Goal: Information Seeking & Learning: Find specific fact

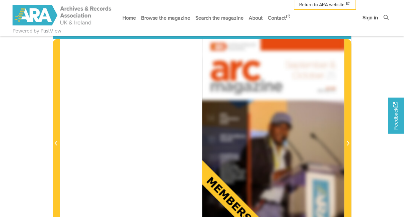
scroll to position [96, 0]
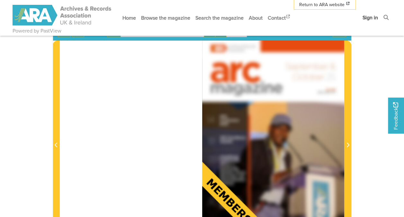
click at [371, 21] on link "Sign in" at bounding box center [370, 17] width 21 height 17
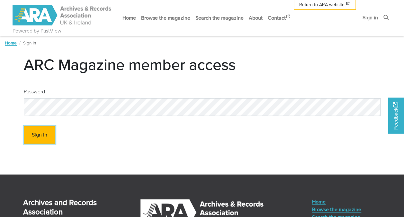
click at [50, 131] on button "Sign In" at bounding box center [40, 135] width 32 height 18
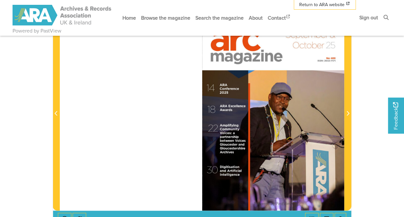
scroll to position [92, 0]
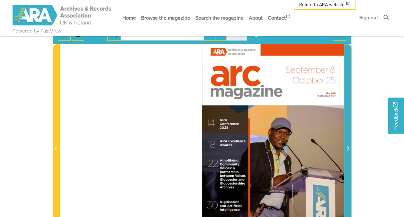
click at [348, 152] on span "Next Page" at bounding box center [348, 144] width 6 height 201
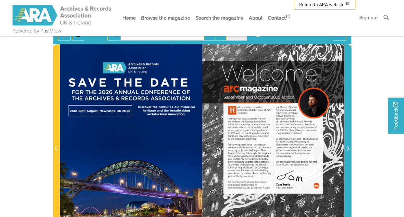
click at [348, 152] on span "Next Page" at bounding box center [348, 144] width 6 height 201
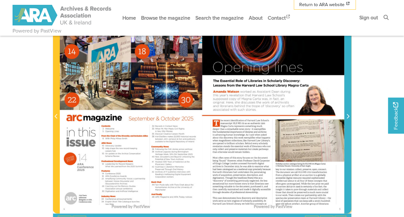
scroll to position [92, 0]
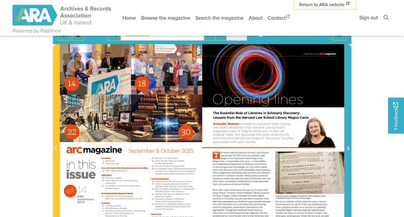
click at [348, 152] on span "Next Page" at bounding box center [348, 144] width 6 height 201
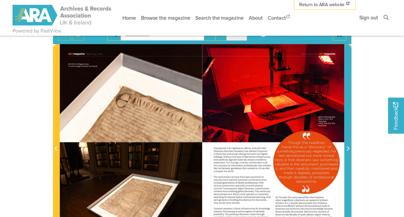
scroll to position [124, 0]
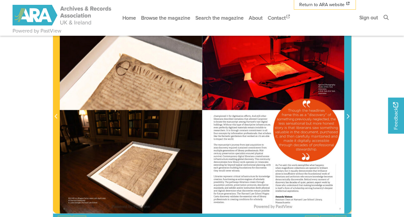
click at [348, 152] on span "Next Page" at bounding box center [348, 112] width 6 height 201
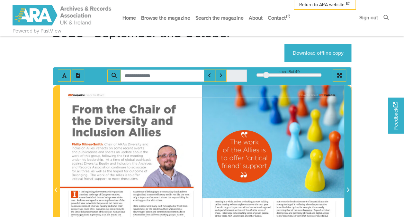
scroll to position [27, 0]
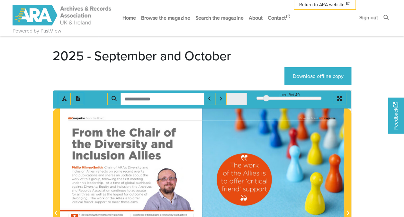
click at [152, 102] on input "Search for" at bounding box center [163, 99] width 84 height 12
type input "********"
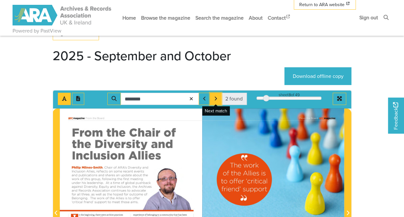
click at [217, 99] on icon "Next Match" at bounding box center [215, 98] width 3 height 5
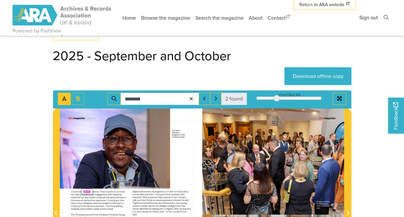
click at [227, 99] on span "2 found" at bounding box center [233, 99] width 17 height 8
click at [237, 99] on span "2 found" at bounding box center [233, 99] width 17 height 8
click at [247, 99] on span "2 found" at bounding box center [234, 99] width 26 height 12
click at [206, 99] on icon "Previous Match" at bounding box center [204, 98] width 3 height 5
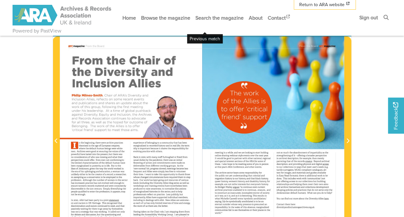
scroll to position [59, 0]
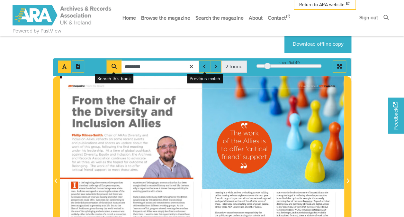
click at [114, 69] on button "Search" at bounding box center [114, 66] width 14 height 12
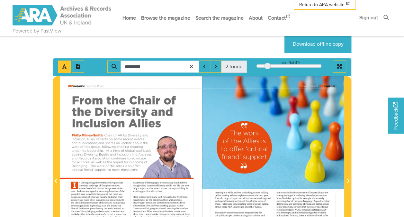
click at [177, 69] on input "********" at bounding box center [160, 66] width 78 height 12
click at [234, 66] on span "2 found" at bounding box center [233, 67] width 17 height 8
click at [206, 66] on icon "Previous Match" at bounding box center [204, 66] width 3 height 5
click at [213, 67] on button "Next Match" at bounding box center [216, 66] width 12 height 12
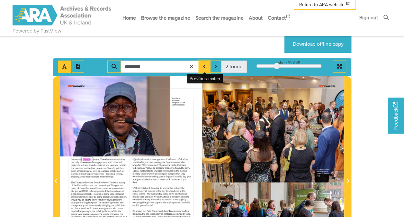
click at [206, 67] on icon "Previous Match" at bounding box center [204, 66] width 3 height 5
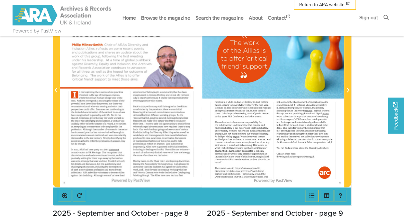
scroll to position [156, 0]
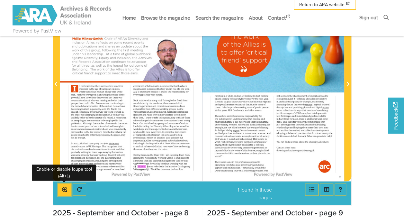
click at [67, 189] on icon "Enable or disable loupe tool (Alt+L)" at bounding box center [64, 189] width 5 height 5
click at [7, 140] on body "Powered by PastView Menu" at bounding box center [202, 131] width 404 height 575
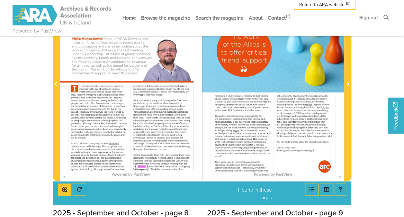
click at [1, 151] on body "Powered by PastView Menu" at bounding box center [202, 131] width 404 height 575
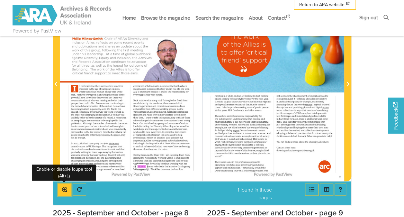
click at [60, 187] on button "Enable or disable loupe tool (Alt+L)" at bounding box center [65, 189] width 14 height 12
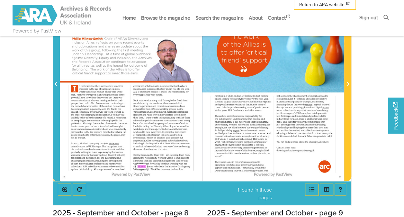
click at [54, 86] on span "Previous Page" at bounding box center [56, 84] width 6 height 8
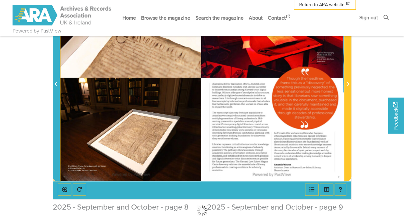
click at [55, 86] on icon "Previous Page" at bounding box center [56, 83] width 3 height 5
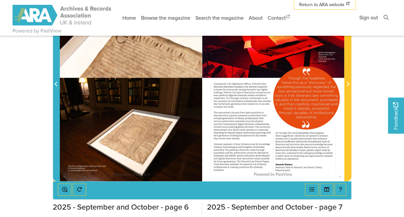
click at [55, 86] on icon "Previous Page" at bounding box center [56, 83] width 3 height 5
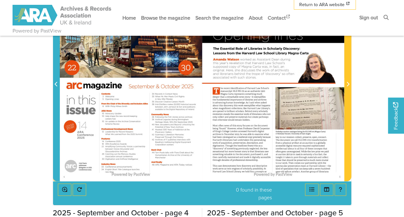
click at [56, 86] on icon "Previous Page" at bounding box center [56, 83] width 3 height 5
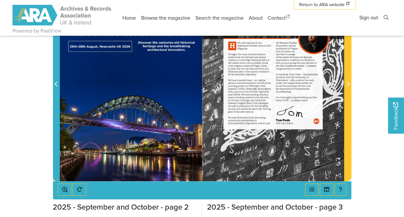
click at [56, 86] on icon "Previous Page" at bounding box center [56, 83] width 3 height 5
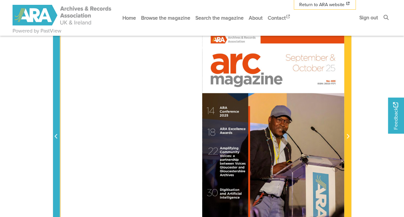
scroll to position [92, 0]
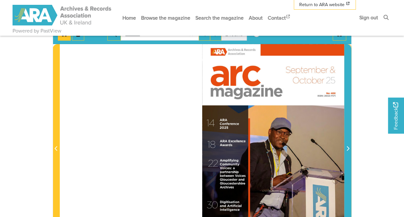
click at [347, 101] on span "Next Page" at bounding box center [348, 144] width 6 height 201
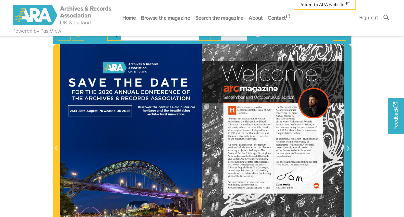
click at [347, 101] on span "Next Page" at bounding box center [348, 144] width 6 height 201
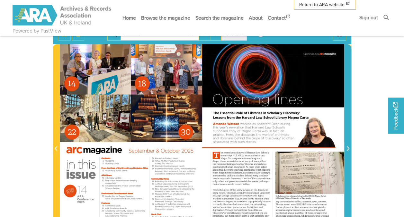
click at [347, 101] on span "Next Page" at bounding box center [348, 144] width 6 height 201
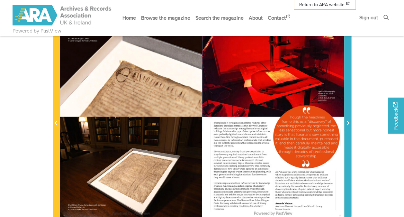
scroll to position [124, 0]
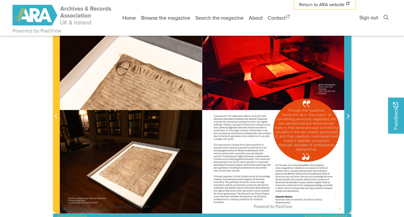
click at [347, 101] on span "Next Page" at bounding box center [348, 112] width 6 height 201
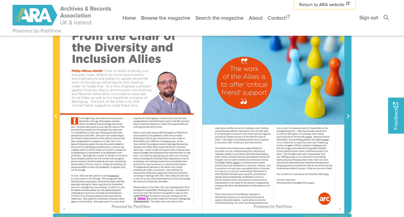
click at [346, 128] on span "Next Page" at bounding box center [348, 112] width 6 height 201
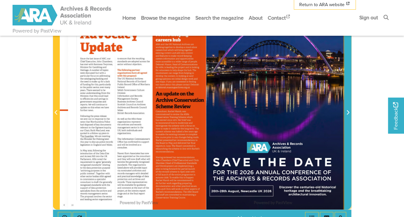
scroll to position [124, 0]
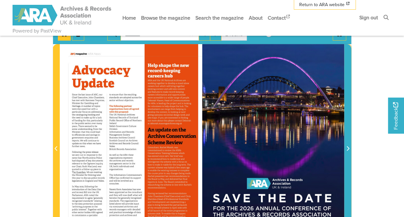
scroll to position [124, 0]
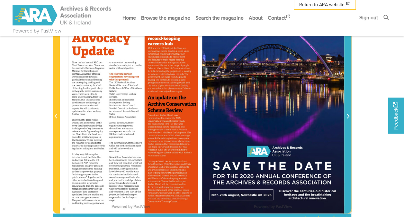
click at [347, 124] on span "Next Page" at bounding box center [348, 112] width 6 height 201
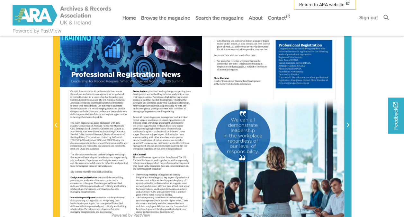
scroll to position [124, 0]
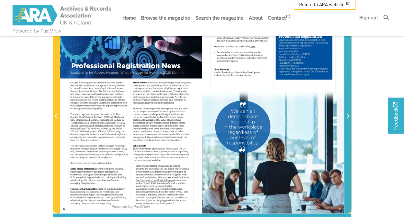
click at [347, 124] on span "Next Page" at bounding box center [348, 112] width 6 height 201
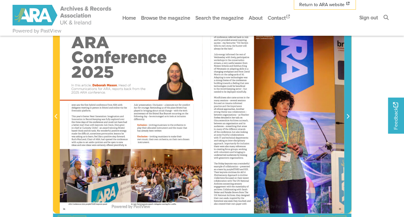
click at [347, 124] on span "Next Page" at bounding box center [348, 112] width 6 height 201
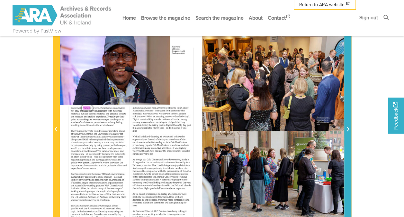
scroll to position [124, 0]
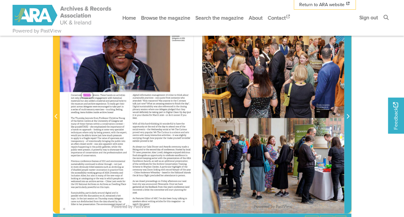
click at [347, 124] on span "Next Page" at bounding box center [348, 112] width 6 height 201
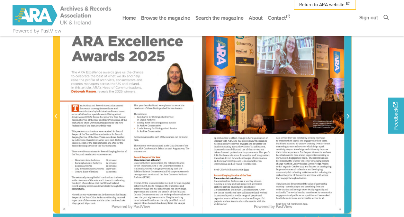
scroll to position [124, 0]
click at [347, 124] on span "Next Page" at bounding box center [348, 112] width 6 height 201
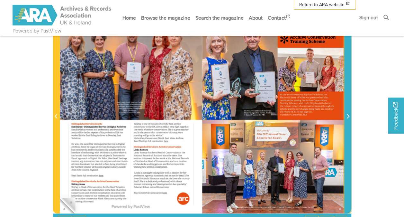
scroll to position [156, 0]
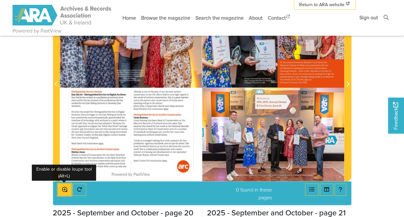
click at [65, 192] on button "Enable or disable loupe tool (Alt+L)" at bounding box center [65, 189] width 14 height 12
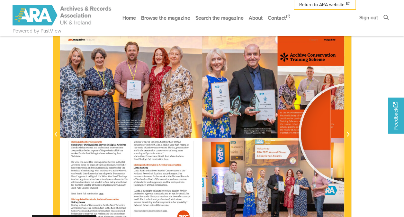
scroll to position [92, 0]
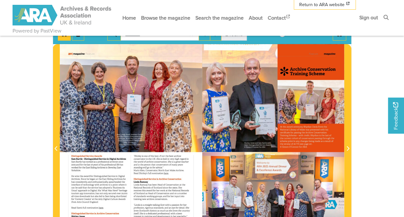
click at [23, 137] on body "Powered by PastView Menu" at bounding box center [202, 195] width 404 height 575
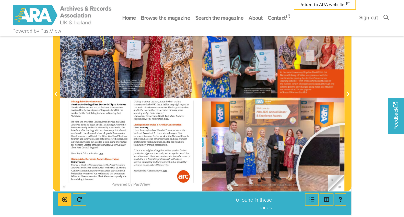
scroll to position [156, 0]
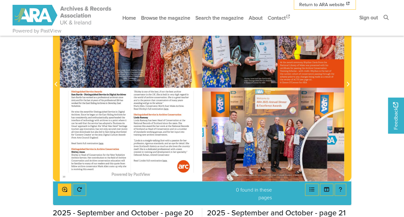
click at [366, 93] on body "Powered by PastView Menu" at bounding box center [202, 131] width 404 height 575
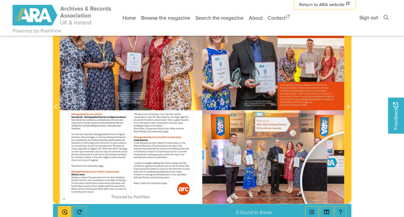
scroll to position [124, 0]
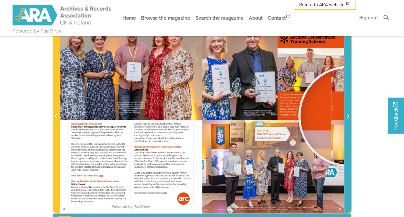
click at [349, 115] on icon "Next Page" at bounding box center [348, 116] width 3 height 5
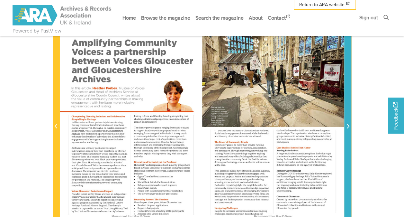
scroll to position [124, 0]
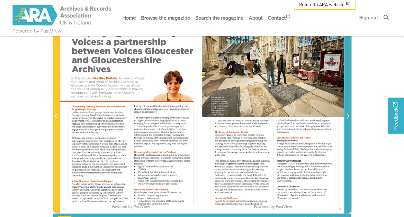
click at [349, 113] on span "Next Page" at bounding box center [348, 117] width 6 height 8
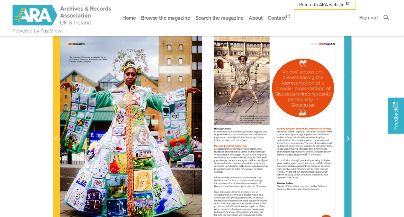
scroll to position [92, 0]
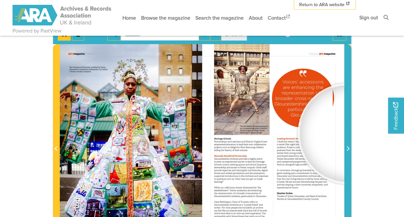
click at [349, 133] on span "Next Page" at bounding box center [348, 144] width 6 height 201
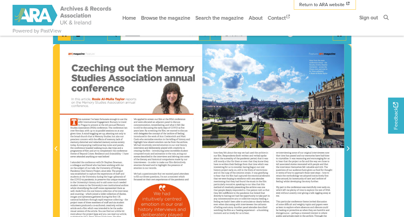
click at [349, 133] on span "Next Page" at bounding box center [348, 144] width 6 height 201
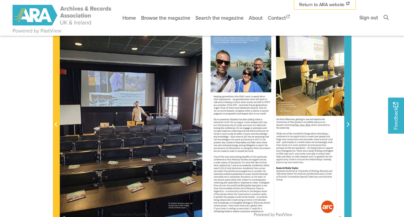
scroll to position [96, 0]
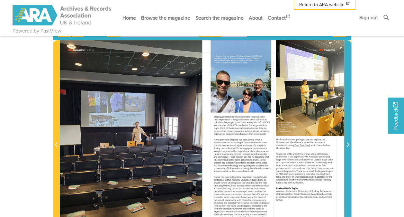
click at [349, 133] on span "Next Page" at bounding box center [348, 141] width 6 height 201
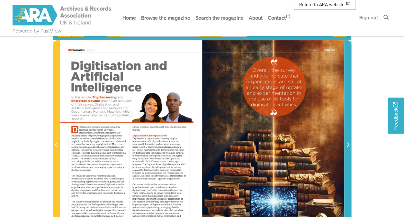
click at [349, 133] on span "Next Page" at bounding box center [348, 141] width 6 height 201
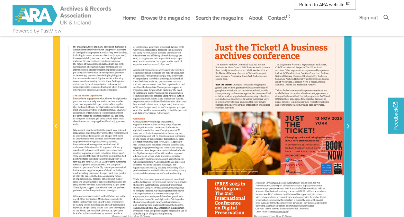
scroll to position [128, 0]
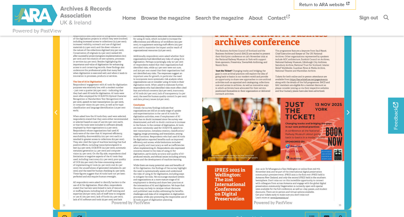
click at [350, 133] on span "Next Page" at bounding box center [348, 108] width 6 height 201
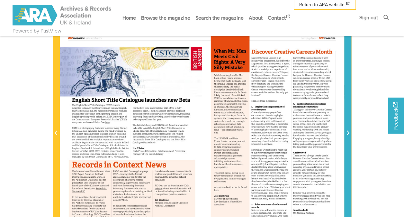
scroll to position [96, 0]
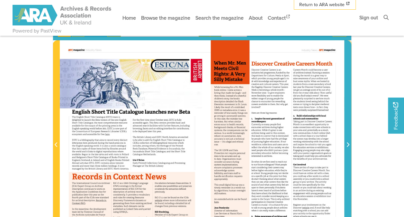
click at [349, 127] on span "Next Page" at bounding box center [348, 141] width 6 height 201
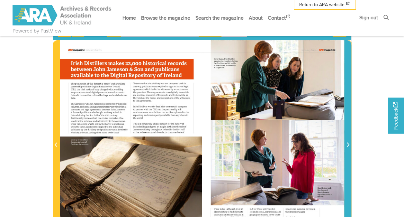
click at [349, 127] on span "Next Page" at bounding box center [348, 141] width 6 height 201
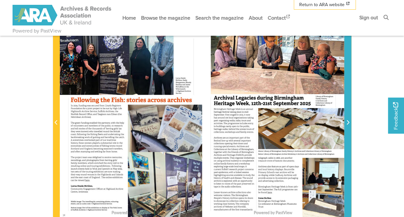
scroll to position [128, 0]
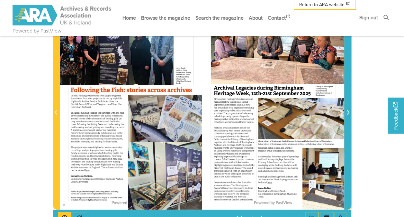
click at [349, 129] on span "Next Page" at bounding box center [348, 108] width 6 height 201
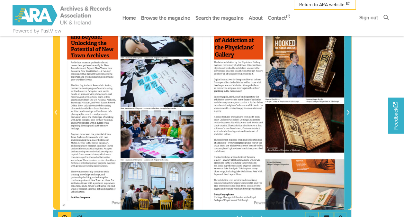
scroll to position [96, 0]
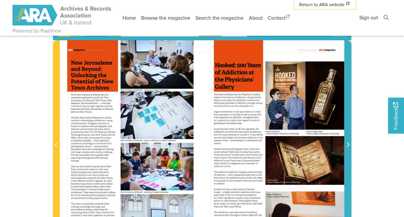
click at [349, 131] on span "Next Page" at bounding box center [348, 141] width 6 height 201
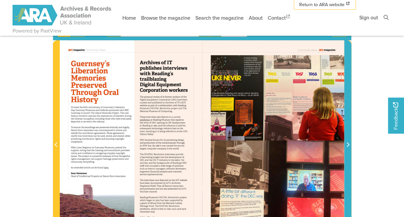
click at [349, 131] on span "Next Page" at bounding box center [348, 141] width 6 height 201
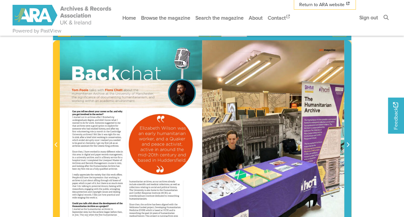
click at [349, 131] on span "Next Page" at bounding box center [348, 141] width 6 height 201
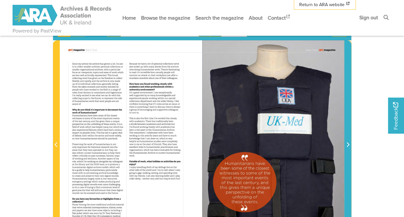
click at [349, 131] on span "Next Page" at bounding box center [348, 141] width 6 height 201
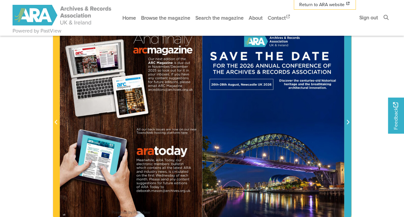
scroll to position [128, 0]
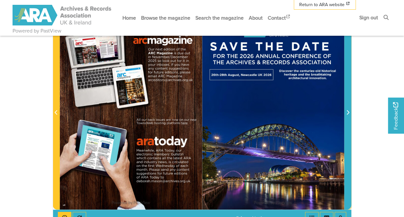
click at [349, 132] on span "Next Page" at bounding box center [348, 108] width 6 height 201
